Goal: Navigation & Orientation: Find specific page/section

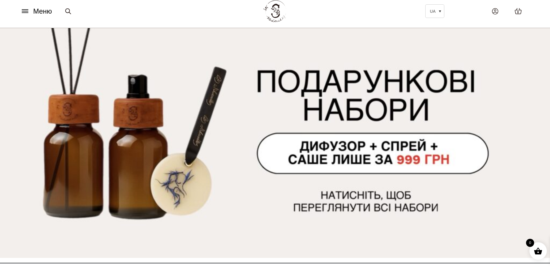
scroll to position [87, 0]
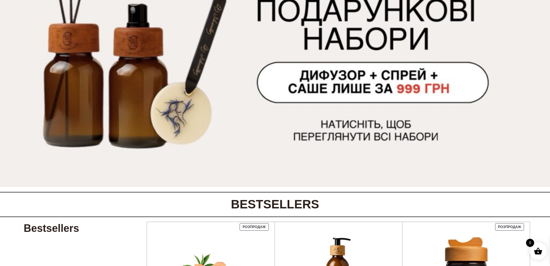
click at [406, 85] on img at bounding box center [275, 71] width 550 height 229
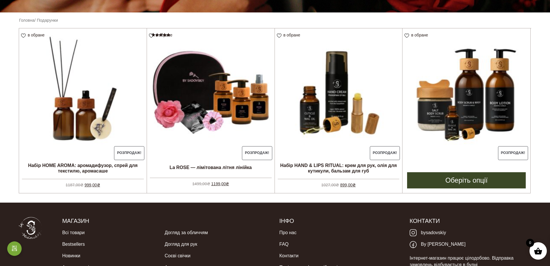
scroll to position [144, 0]
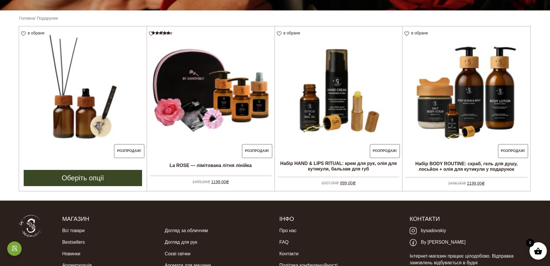
click at [79, 120] on img at bounding box center [83, 90] width 128 height 128
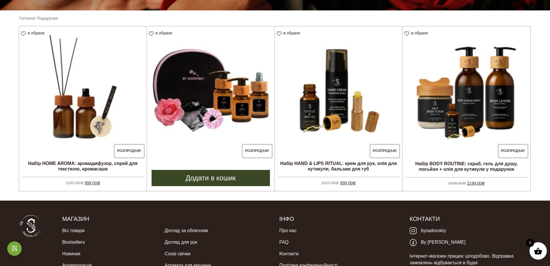
click at [236, 88] on img at bounding box center [211, 90] width 128 height 128
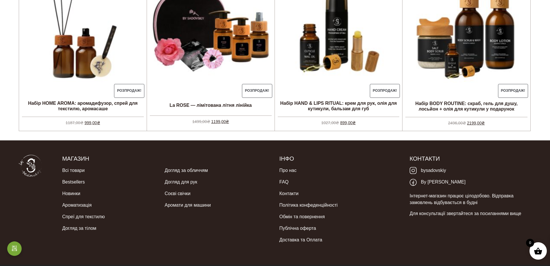
scroll to position [217, 0]
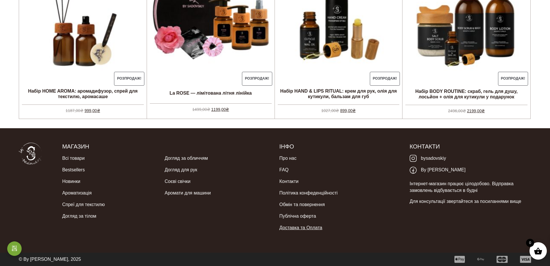
click at [304, 228] on link "Доставка та Оплата" at bounding box center [300, 228] width 43 height 12
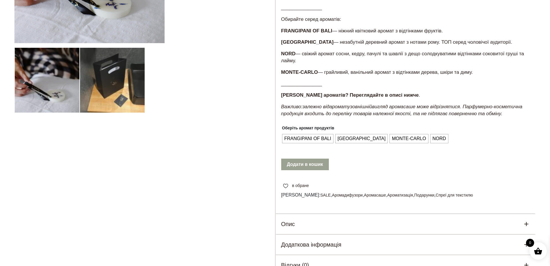
scroll to position [173, 0]
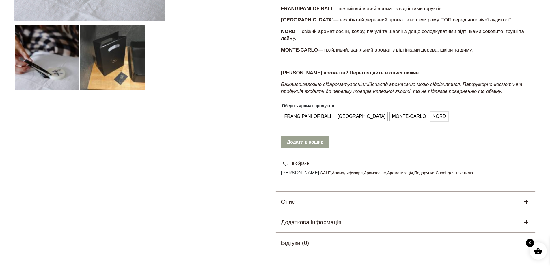
drag, startPoint x: 416, startPoint y: 117, endPoint x: 418, endPoint y: 121, distance: 4.5
click at [431, 117] on span "NORD" at bounding box center [439, 116] width 16 height 9
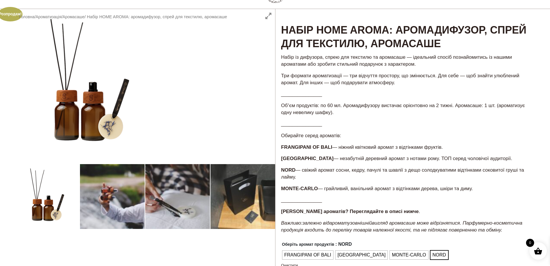
scroll to position [29, 0]
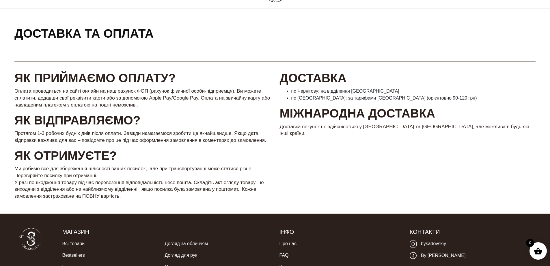
scroll to position [58, 0]
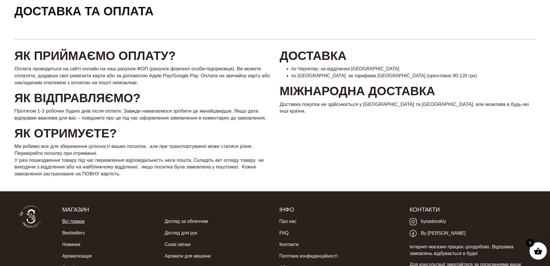
click at [72, 222] on link "Всі товари" at bounding box center [73, 221] width 23 height 12
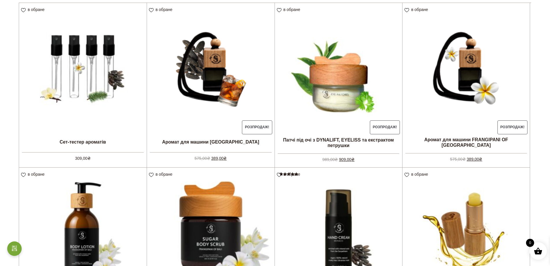
scroll to position [87, 0]
